Goal: Find contact information: Find contact information

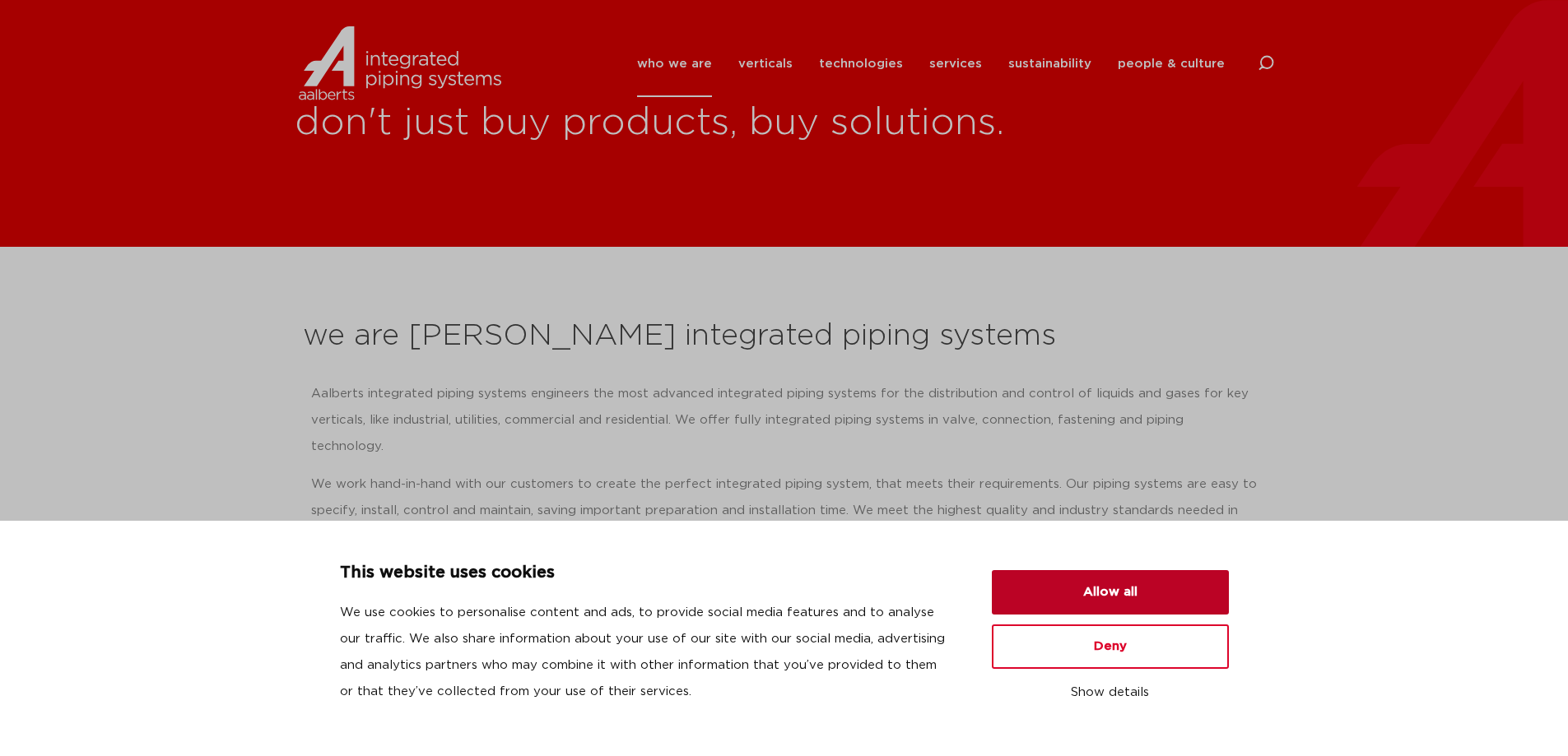
click at [1145, 591] on button "Allow all" at bounding box center [1110, 592] width 237 height 45
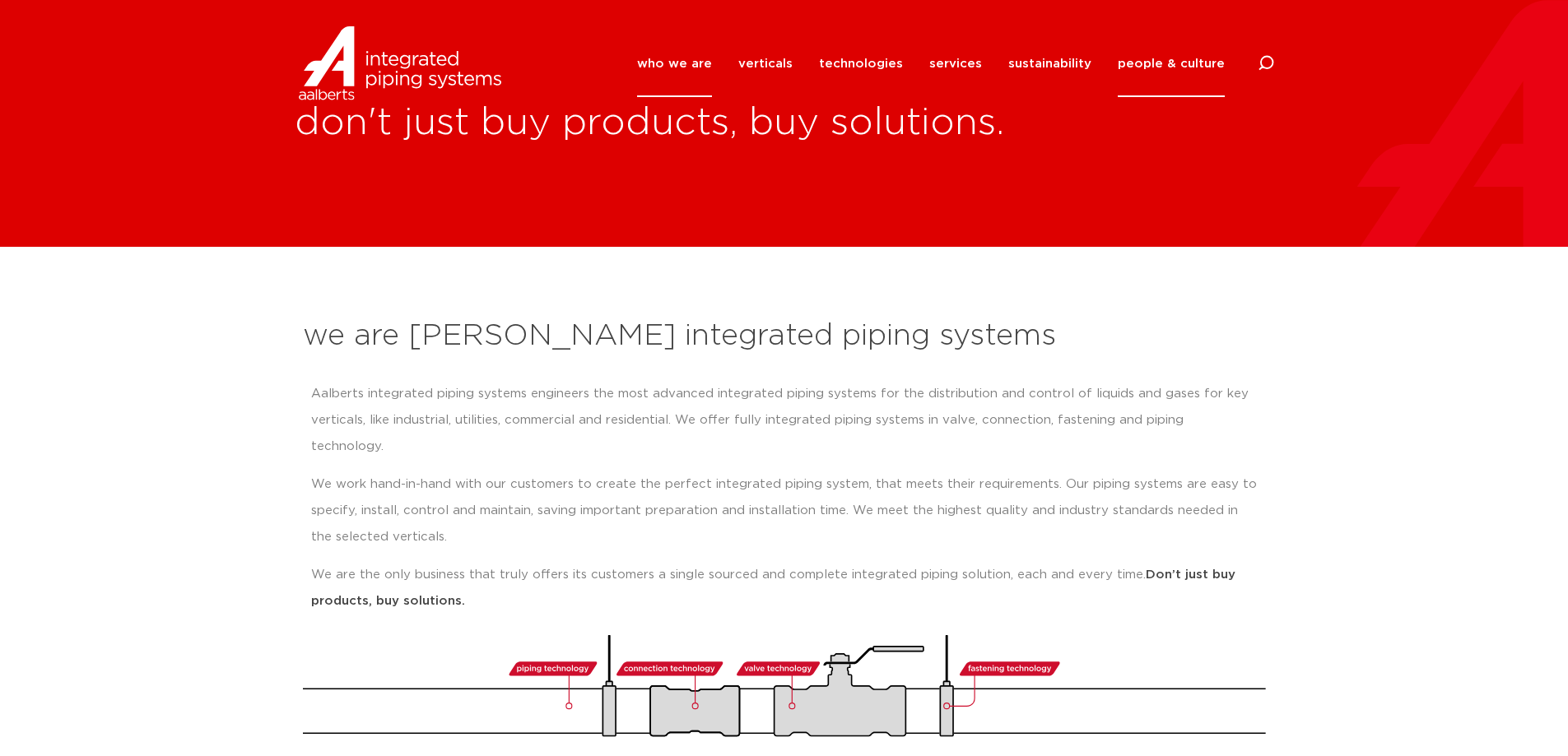
click at [1178, 62] on link "people & culture" at bounding box center [1171, 64] width 107 height 67
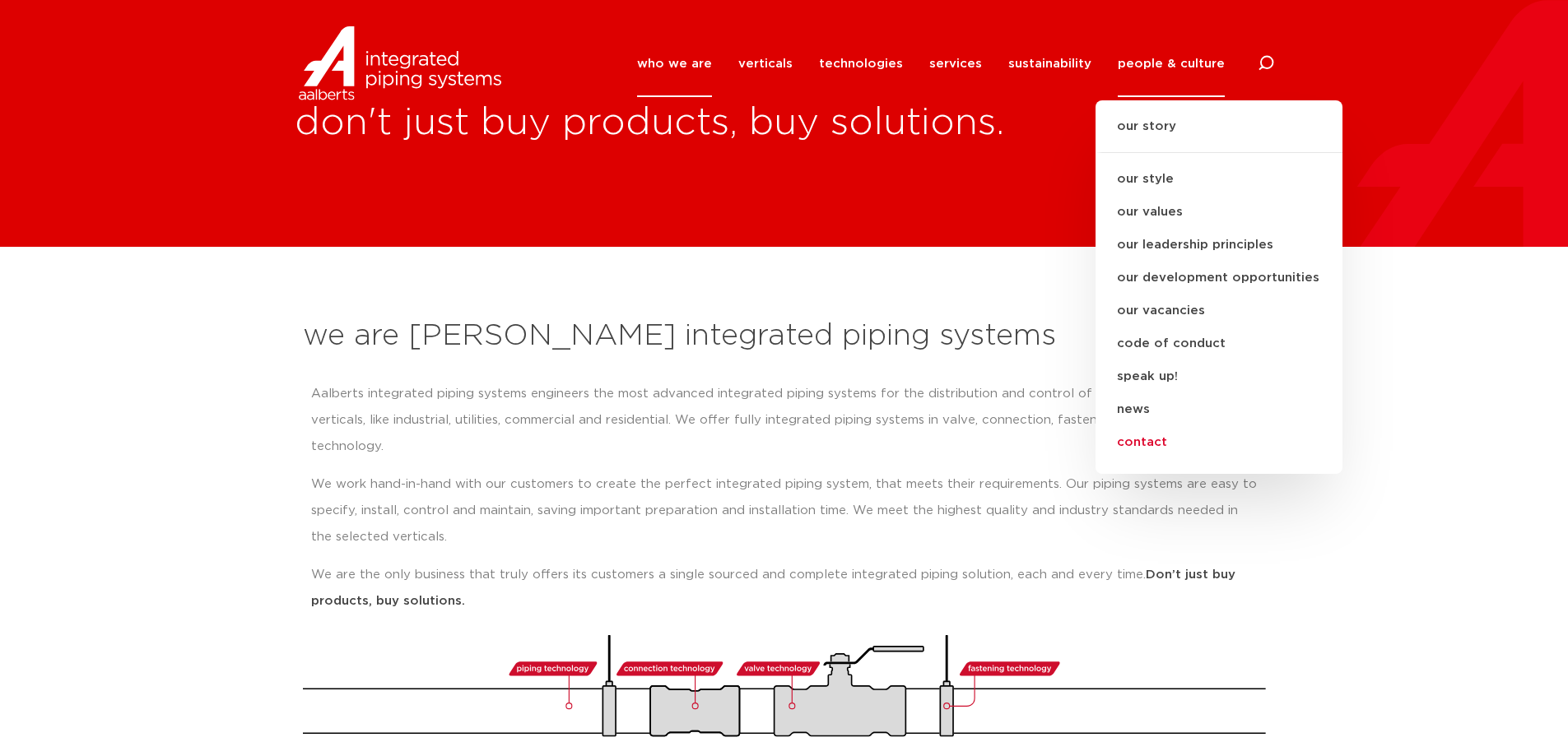
click at [1157, 445] on link "contact" at bounding box center [1219, 442] width 247 height 33
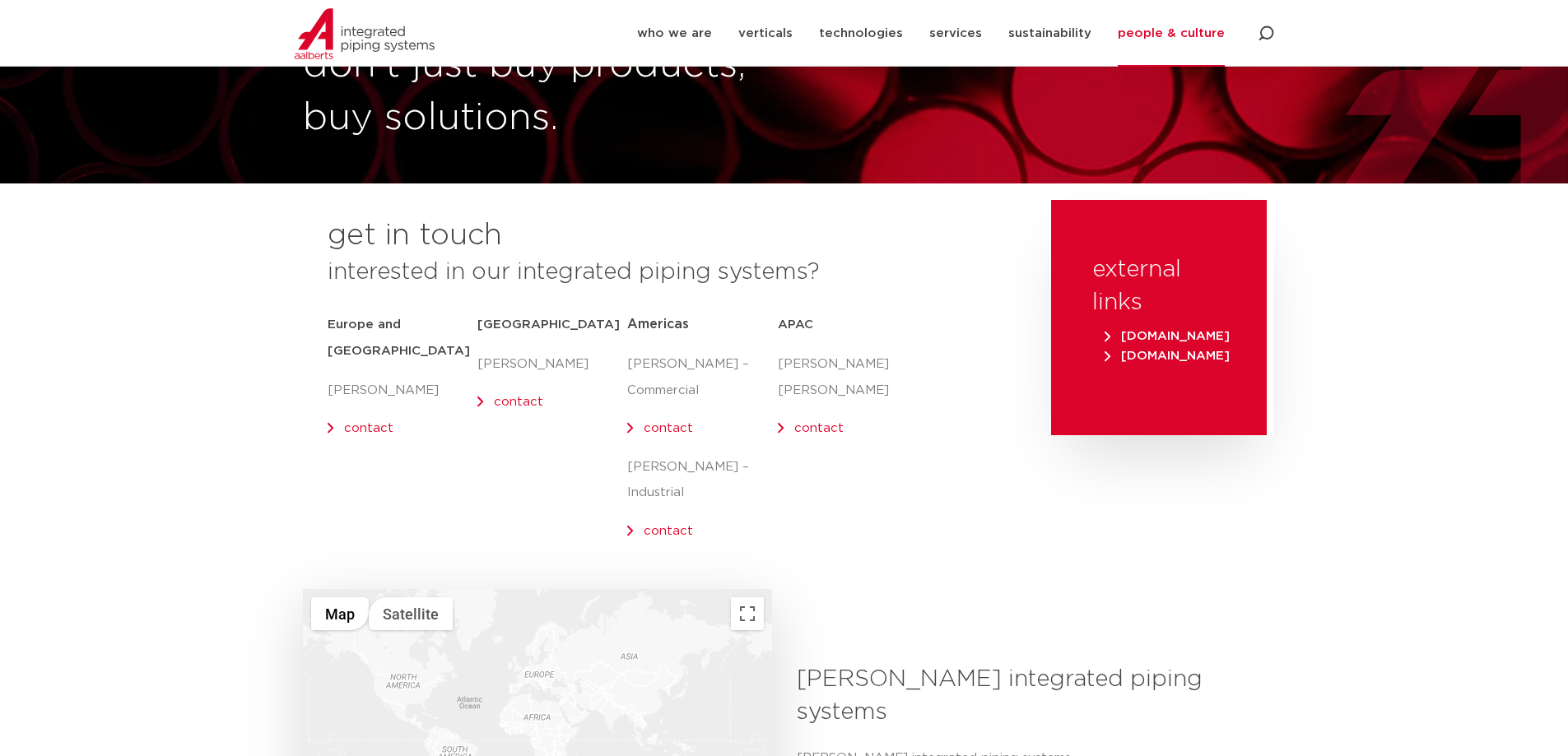
scroll to position [83, 0]
click at [663, 426] on link "contact" at bounding box center [668, 428] width 50 height 12
click at [1165, 558] on div "external links [DOMAIN_NAME] [DOMAIN_NAME]" at bounding box center [1158, 394] width 230 height 389
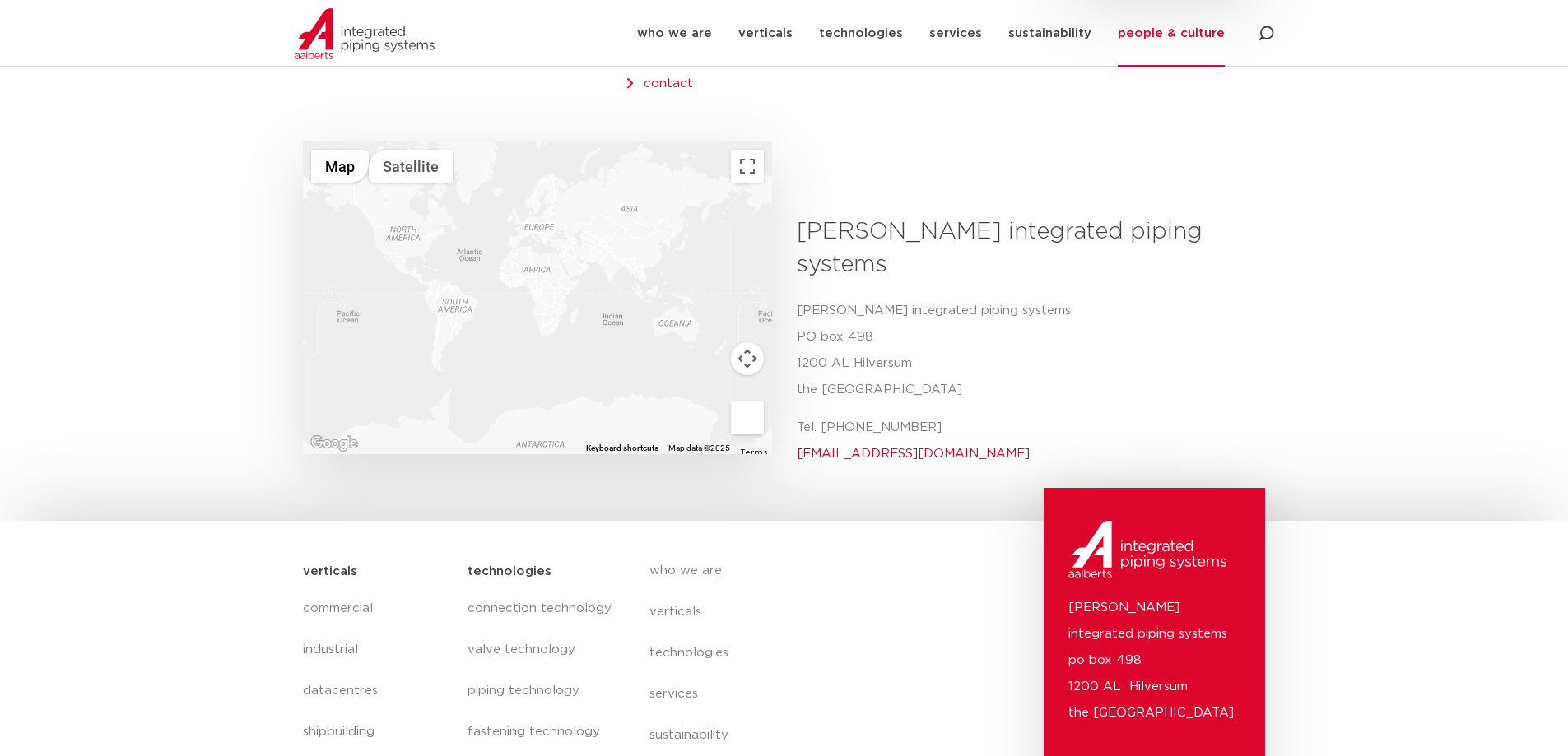
scroll to position [669, 0]
